Goal: Task Accomplishment & Management: Manage account settings

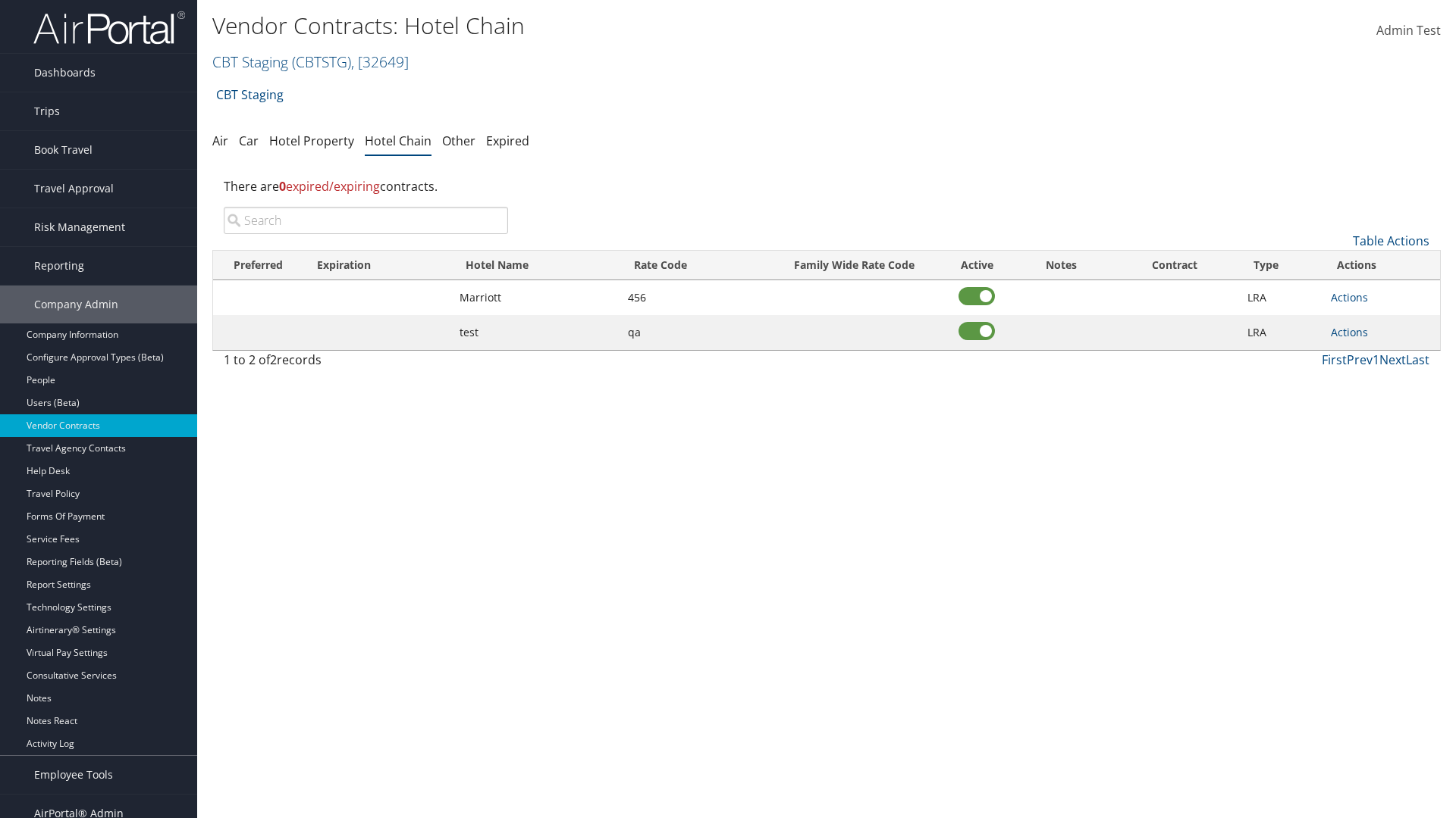
click at [365, 221] on input "search" at bounding box center [366, 221] width 285 height 27
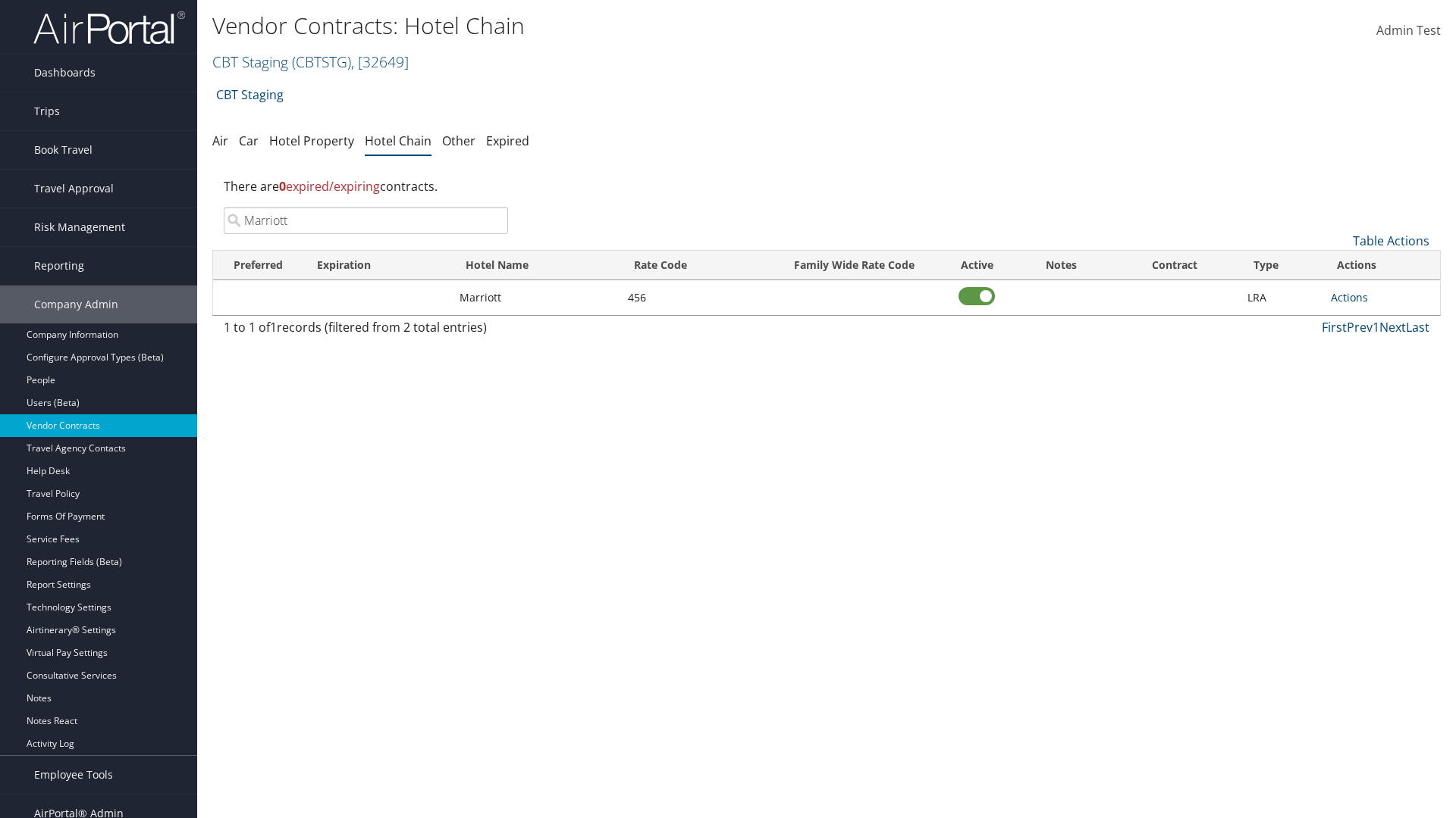
type input "Marriott"
click at [1349, 297] on link "Actions" at bounding box center [1349, 297] width 37 height 15
click at [1366, 372] on link "Delete" at bounding box center [1366, 371] width 69 height 26
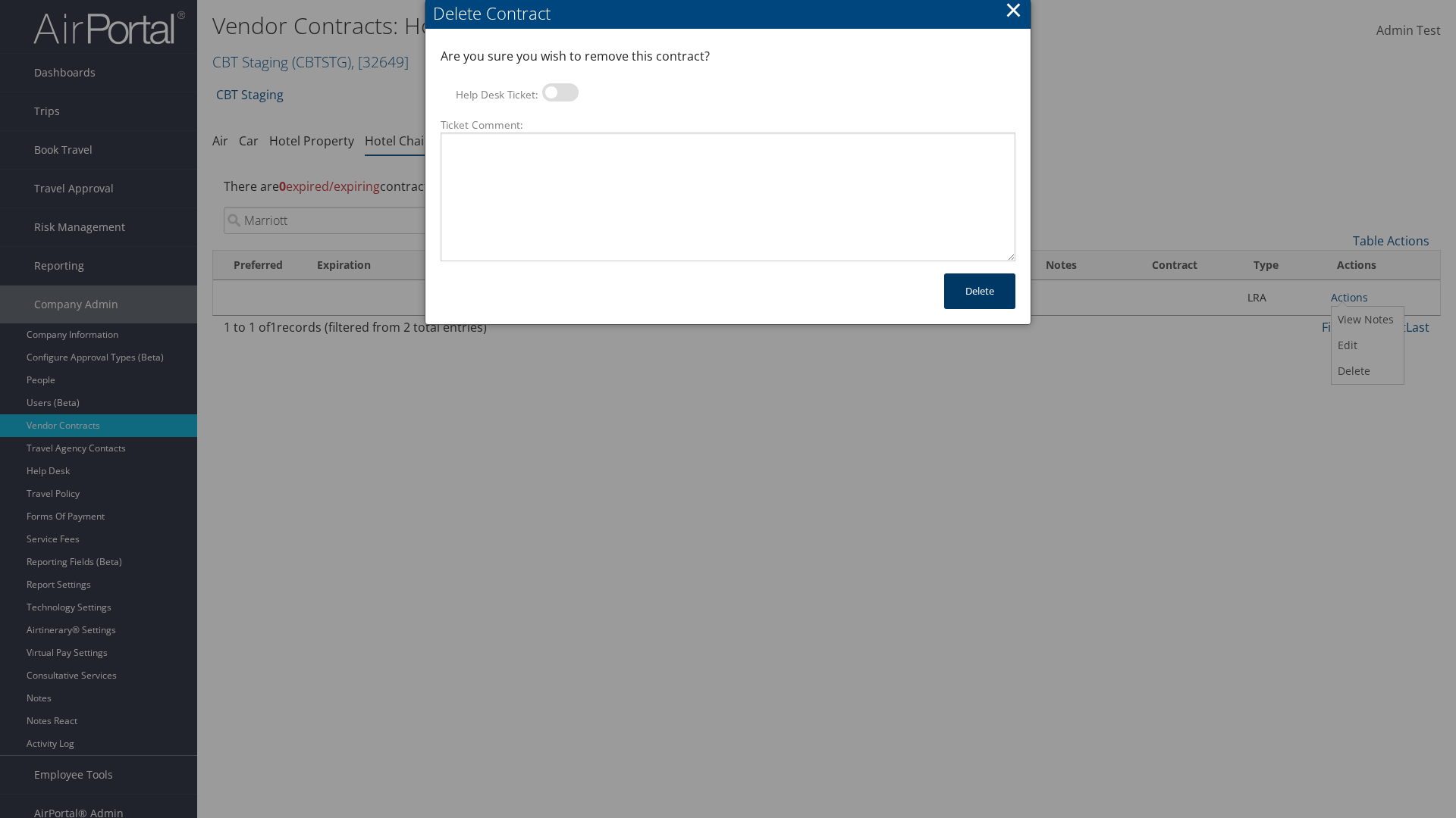
click at [979, 291] on button "Delete" at bounding box center [979, 291] width 72 height 35
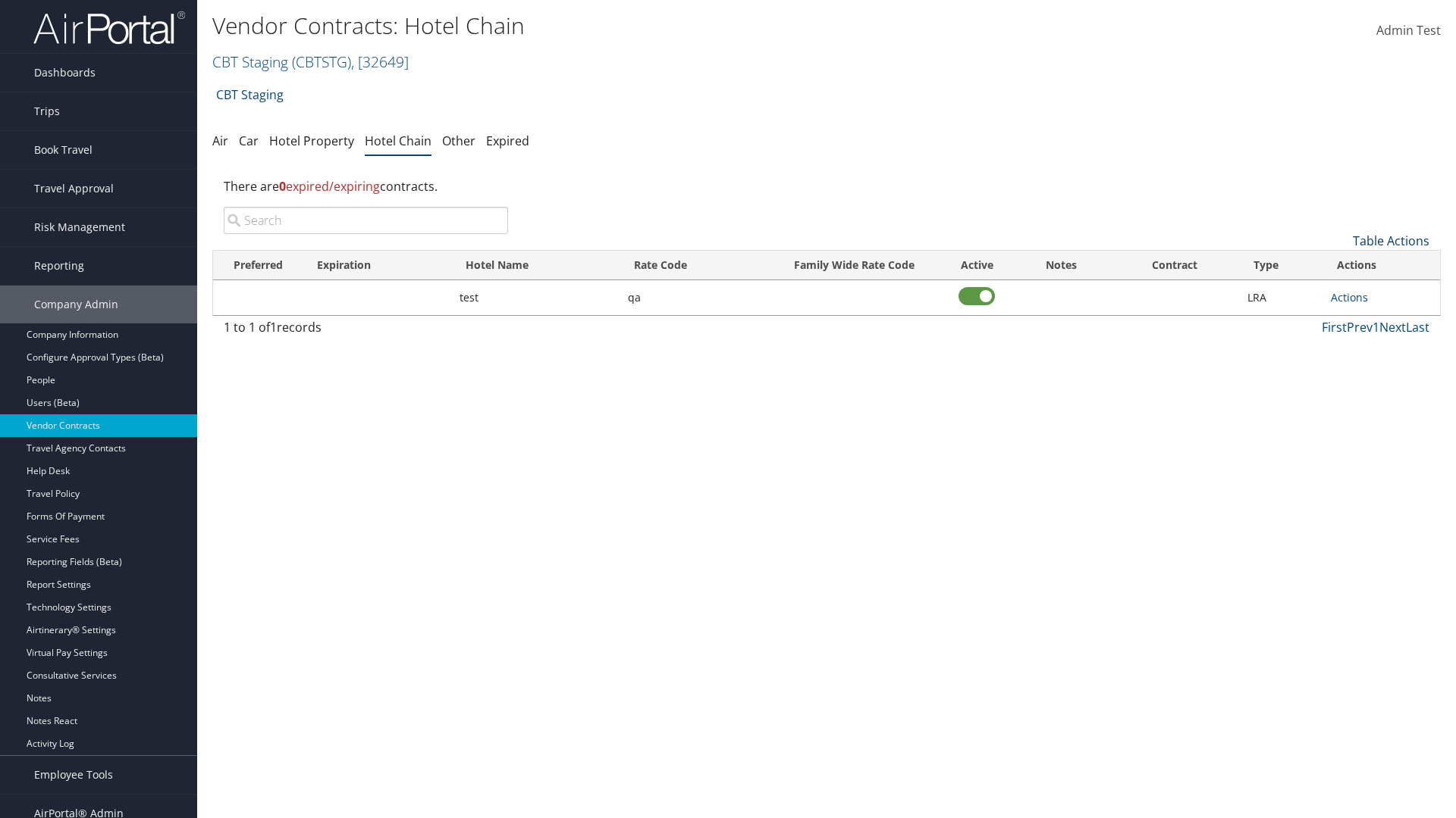
click at [1390, 241] on link "Table Actions" at bounding box center [1390, 240] width 77 height 17
click at [1339, 265] on link "Add New Contract" at bounding box center [1339, 265] width 199 height 26
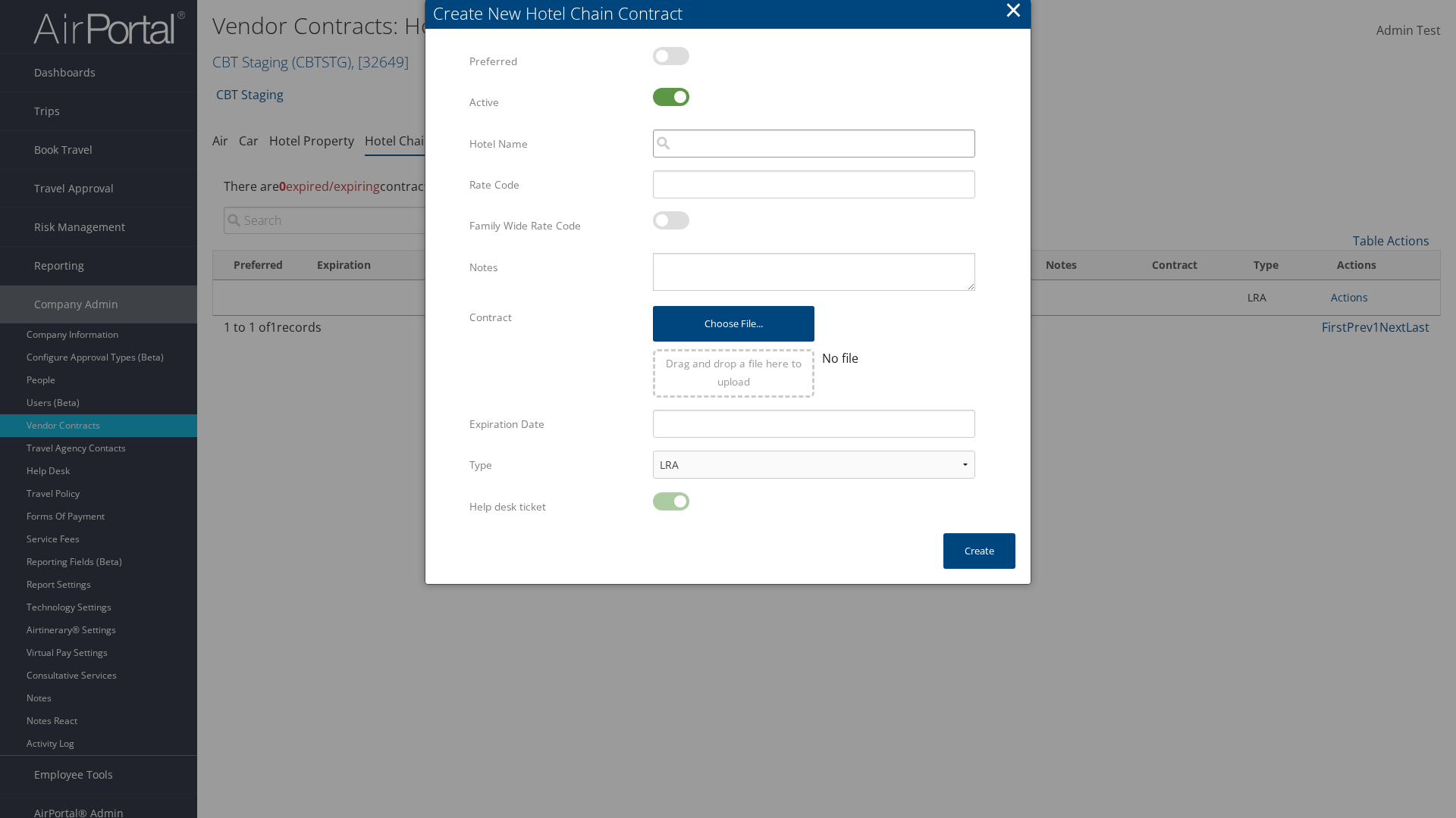
click at [813, 143] on input "search" at bounding box center [813, 143] width 322 height 28
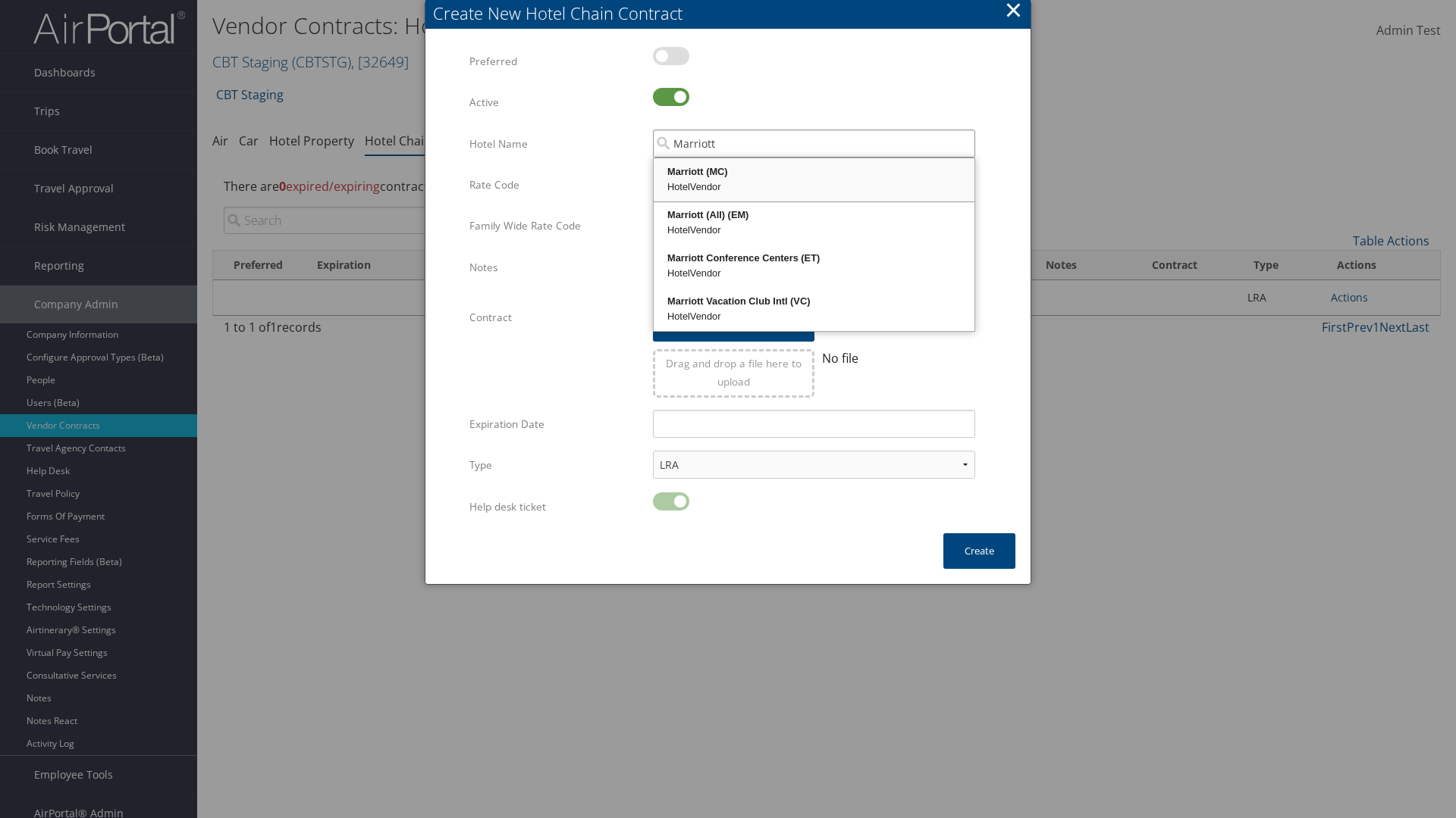
type input "Marriott"
type input "456"
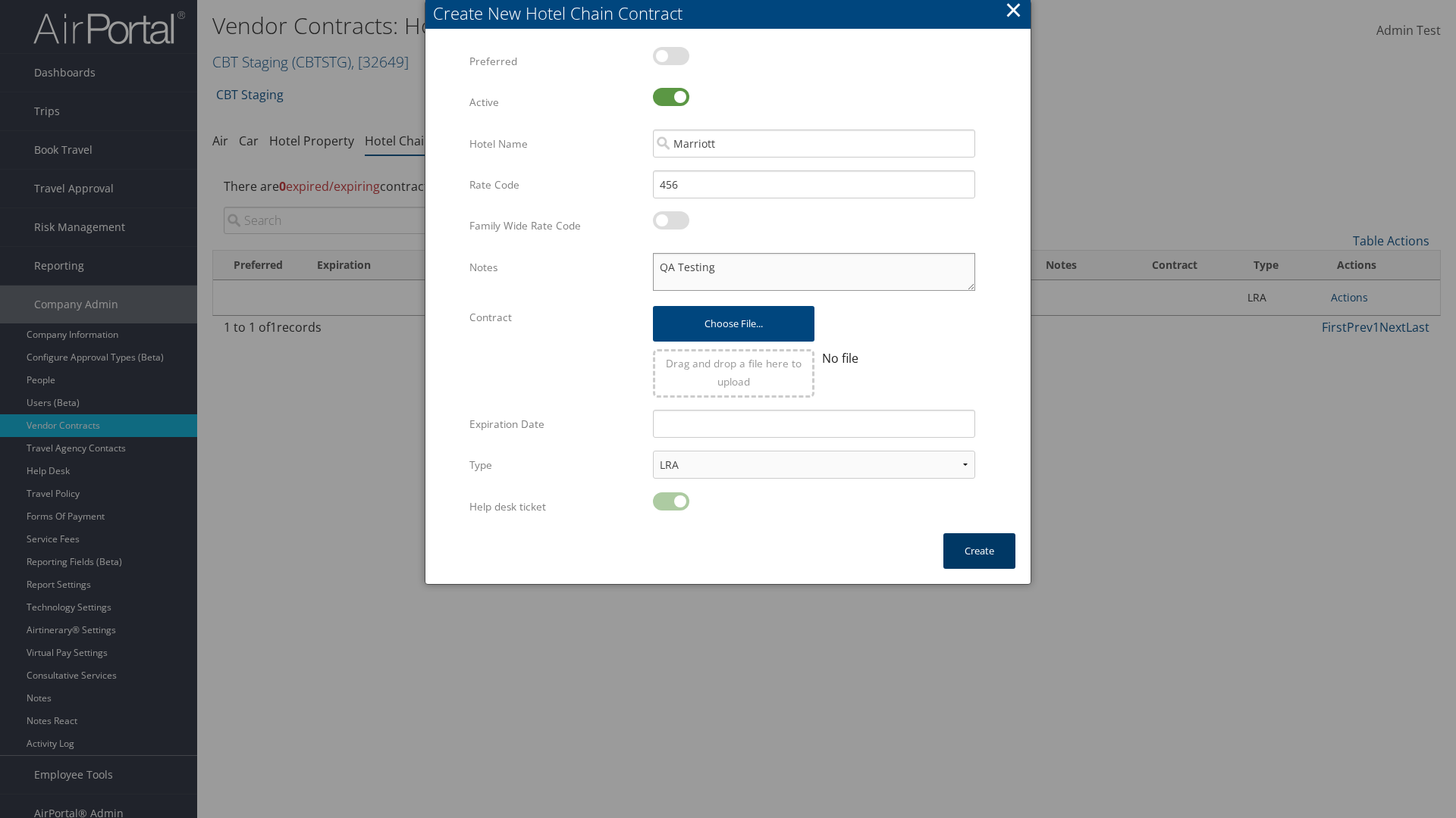
type textarea "QA Testing"
click at [979, 551] on button "Create" at bounding box center [978, 551] width 72 height 35
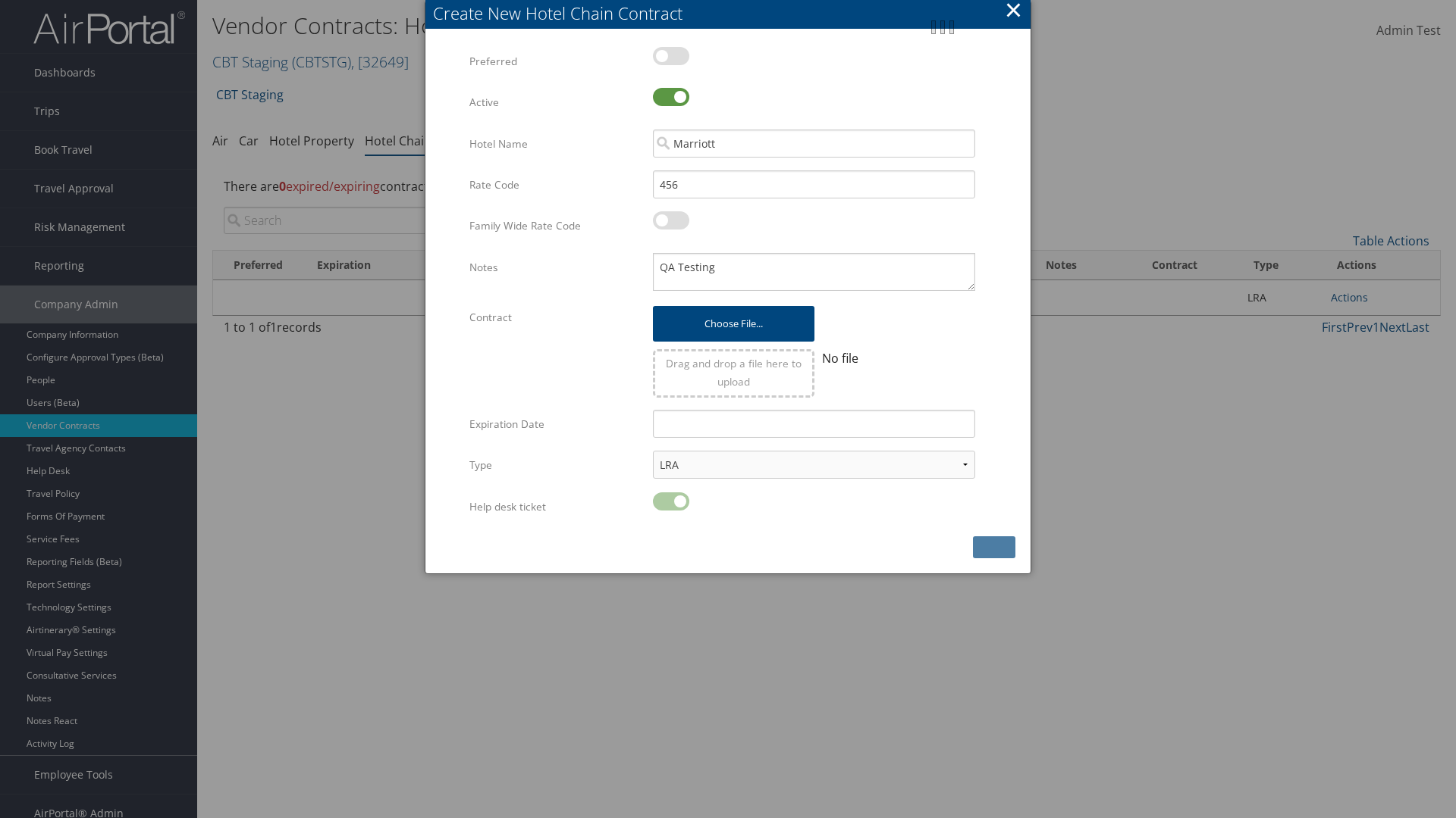
scroll to position [15, 0]
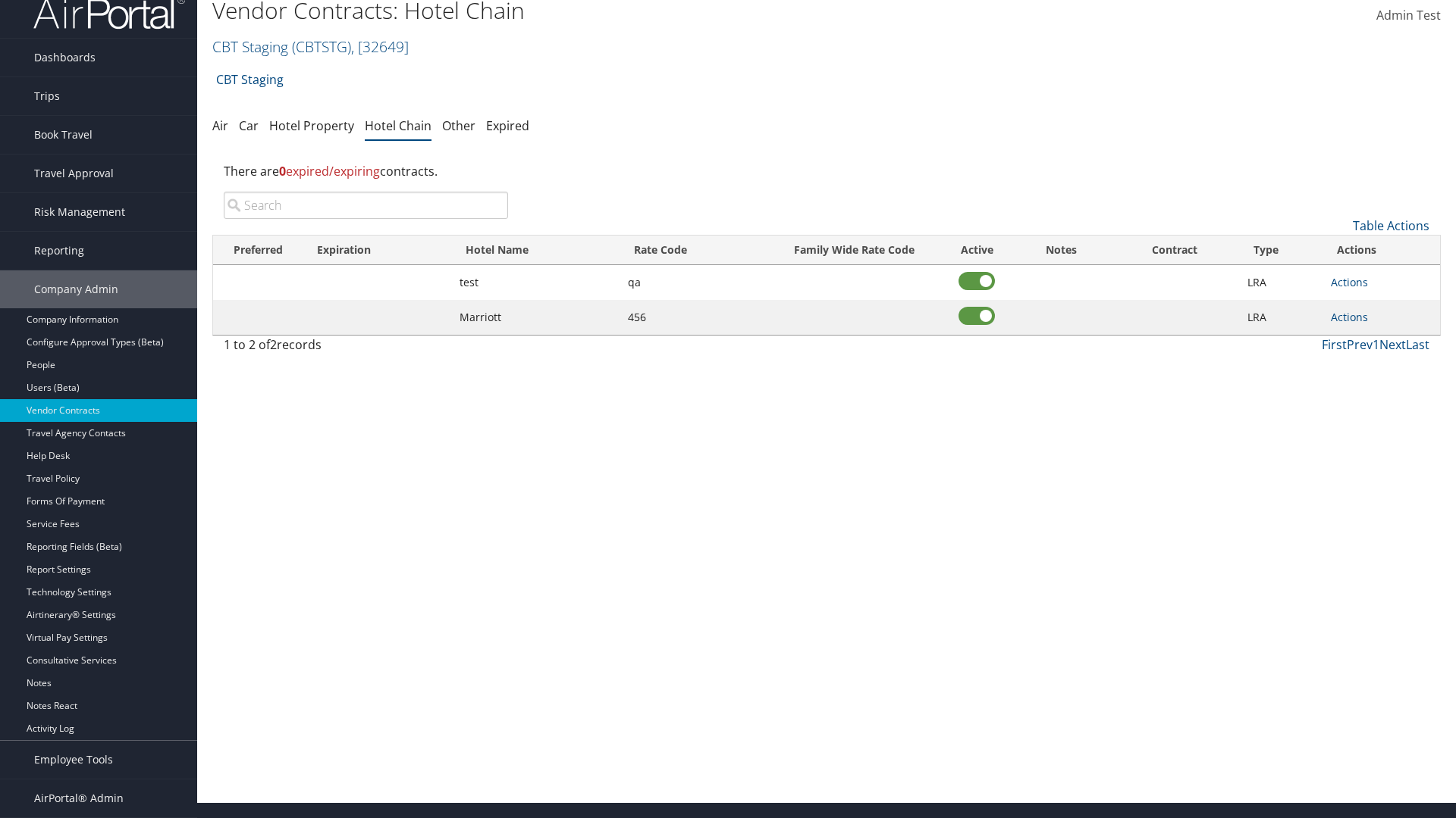
click at [365, 205] on input "search" at bounding box center [366, 205] width 285 height 27
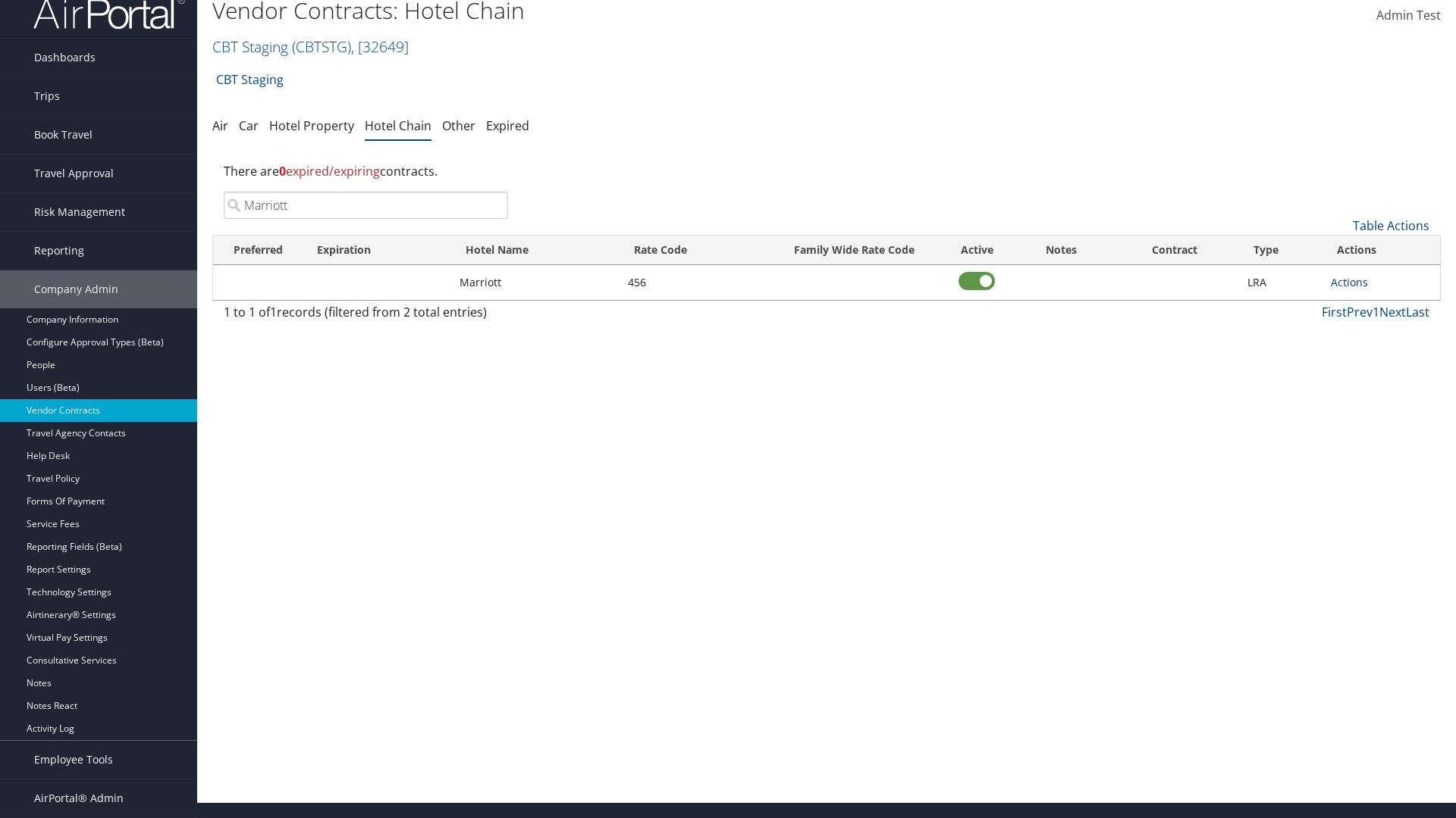
type input "Marriott"
click at [1349, 281] on link "Actions" at bounding box center [1349, 281] width 37 height 15
click at [1366, 305] on link "View Notes" at bounding box center [1366, 304] width 69 height 26
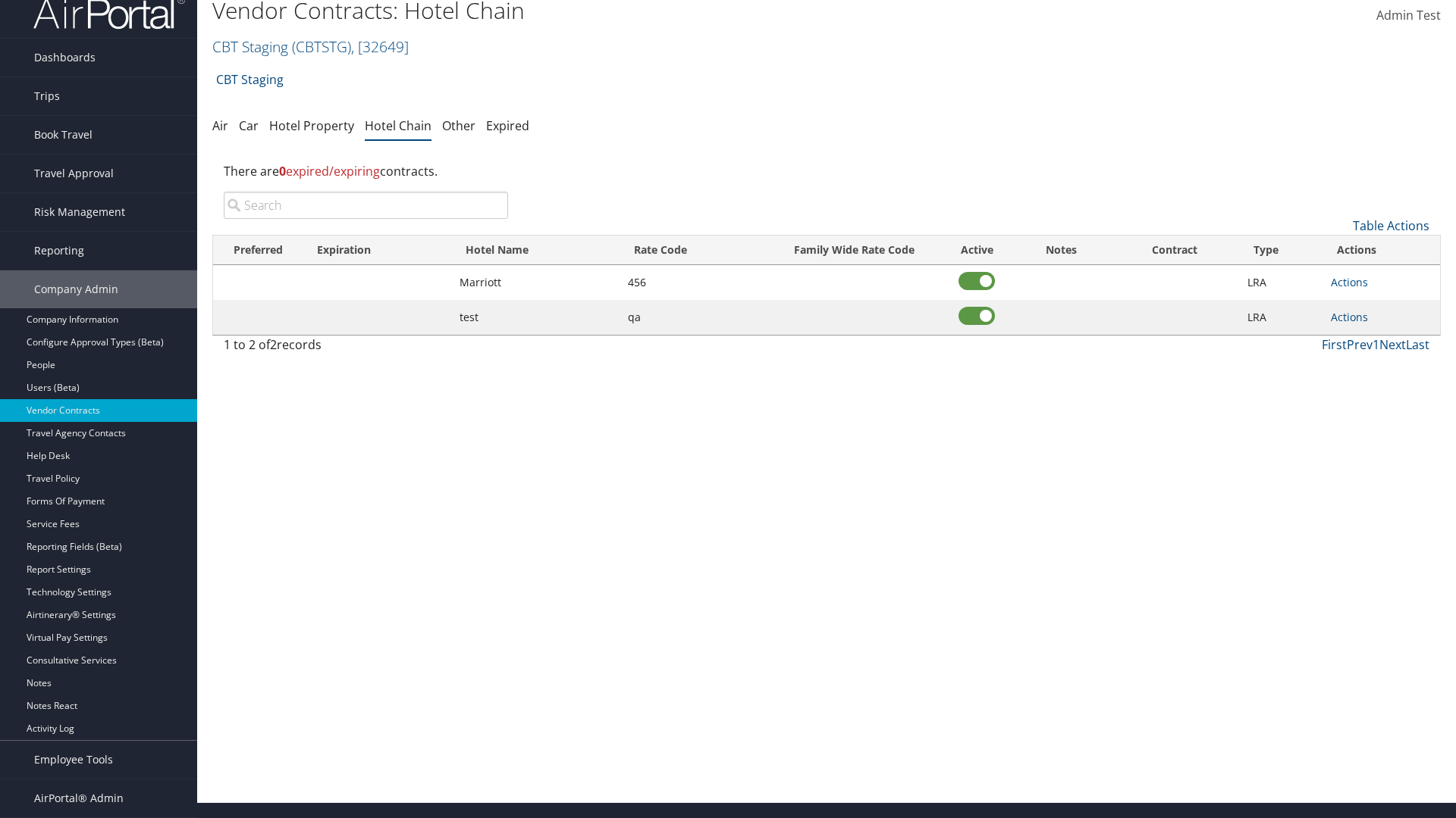
click at [365, 205] on input "search" at bounding box center [366, 205] width 285 height 27
type input "Marriott"
